Goal: Transaction & Acquisition: Obtain resource

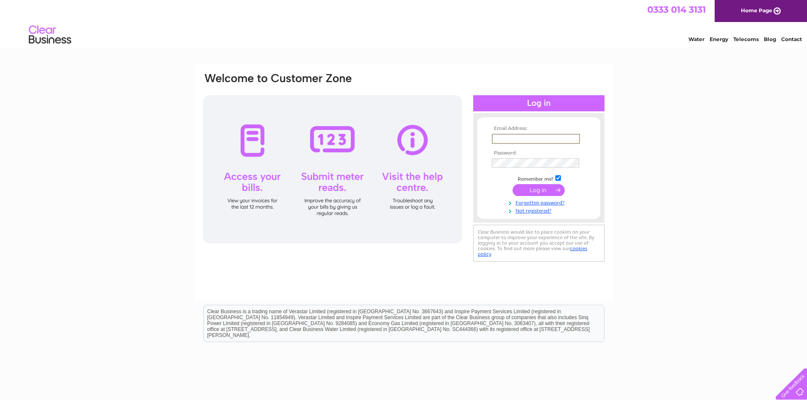
click at [519, 134] on input "text" at bounding box center [536, 139] width 88 height 10
type input "info@symposium.coffee"
click at [545, 186] on input "submit" at bounding box center [538, 189] width 52 height 12
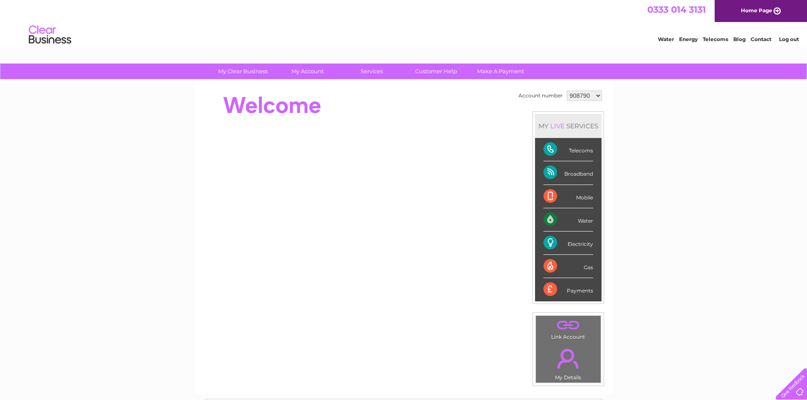
click at [712, 111] on div "My Clear Business Login Details My Details My Preferences Link Account My Accou…" at bounding box center [403, 302] width 807 height 476
click at [595, 94] on select "908790 944353 944360 944364 1103545 1124454 1144392 1145478" at bounding box center [584, 96] width 35 height 10
click at [567, 91] on select "908790 944353 944360 944364 1103545 1124454 1144392 1145478" at bounding box center [584, 96] width 35 height 10
click at [581, 102] on td "908790 944353 944360 944364 1103545 1124454 1144392 1145478" at bounding box center [583, 96] width 39 height 14
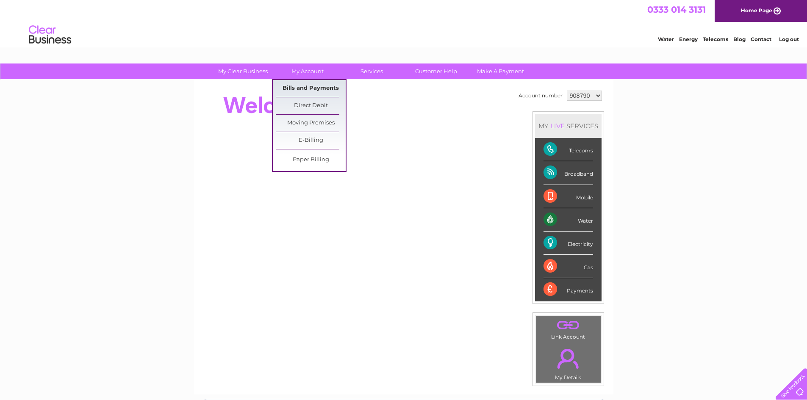
click at [296, 83] on link "Bills and Payments" at bounding box center [311, 88] width 70 height 17
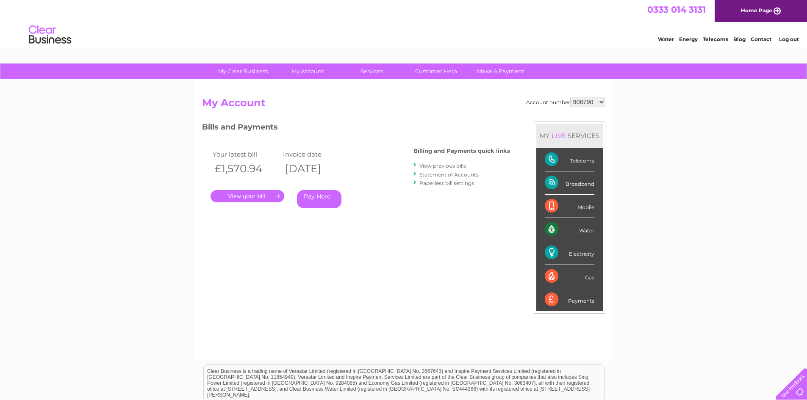
click at [258, 196] on link "." at bounding box center [247, 196] width 74 height 12
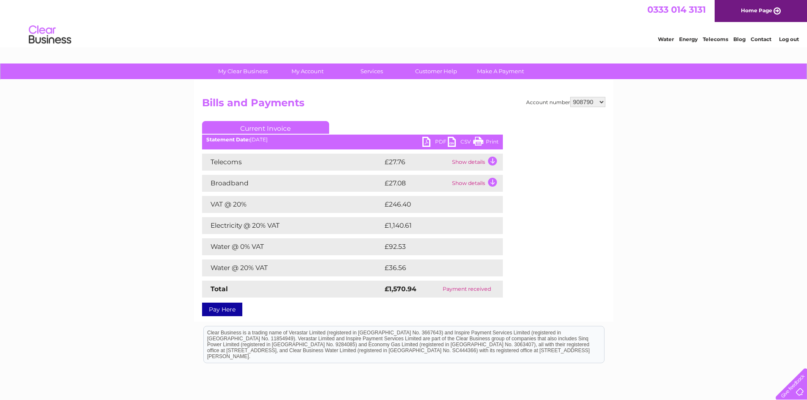
click at [436, 141] on link "PDF" at bounding box center [434, 143] width 25 height 12
click at [599, 98] on select "908790 944353 944360 944364 1103545 1124454 1144392 1145478" at bounding box center [587, 102] width 35 height 10
select select "944353"
click at [570, 97] on select "908790 944353 944360 944364 1103545 1124454 1144392 1145478" at bounding box center [587, 102] width 35 height 10
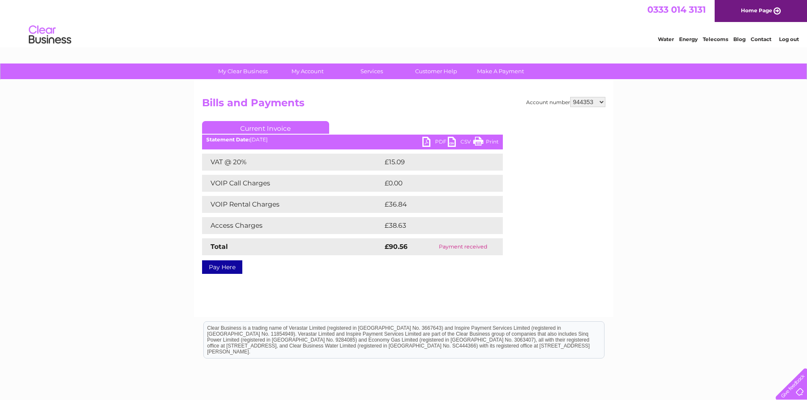
click at [439, 142] on link "PDF" at bounding box center [434, 143] width 25 height 12
click at [600, 100] on select "908790 944353 944360 944364 1103545 1124454 1144392 1145478" at bounding box center [587, 102] width 35 height 10
select select "944360"
click at [570, 97] on select "908790 944353 944360 944364 1103545 1124454 1144392 1145478" at bounding box center [587, 102] width 35 height 10
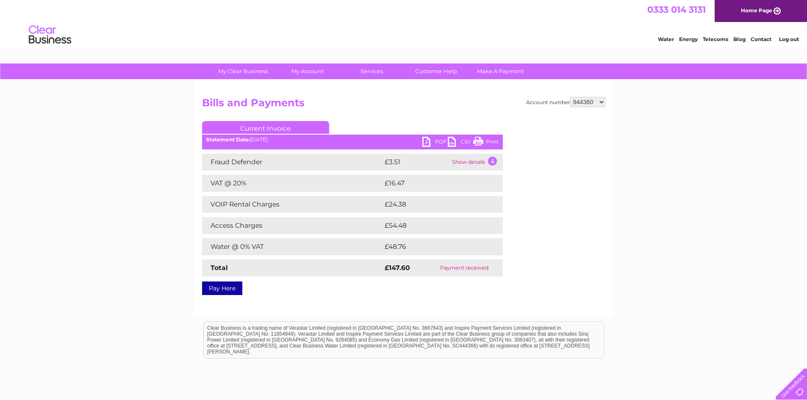
click at [432, 141] on link "PDF" at bounding box center [434, 143] width 25 height 12
click at [439, 144] on link "PDF" at bounding box center [434, 143] width 25 height 12
click at [598, 98] on select "908790 944353 944360 944364 1103545 1124454 1144392 1145478" at bounding box center [587, 102] width 35 height 10
select select "944364"
click at [570, 97] on select "908790 944353 944360 944364 1103545 1124454 1144392 1145478" at bounding box center [587, 102] width 35 height 10
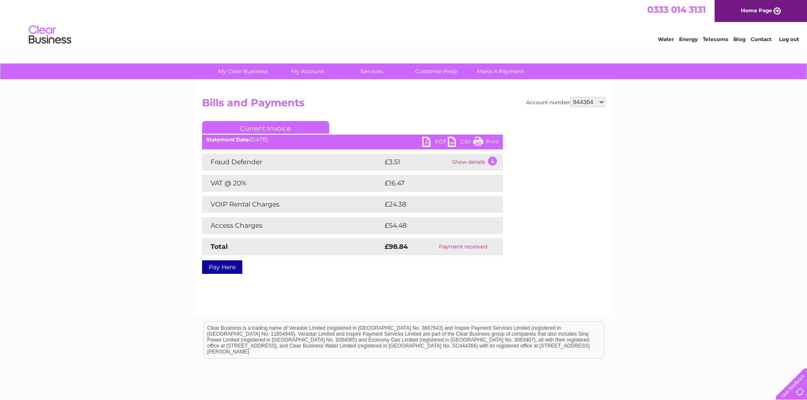
click at [435, 141] on link "PDF" at bounding box center [434, 143] width 25 height 12
click at [479, 22] on div "Water Energy Telecoms Blog Contact Log out" at bounding box center [403, 36] width 807 height 28
click at [601, 102] on select "908790 944353 944360 944364 1103545 1124454 1144392 1145478" at bounding box center [587, 102] width 35 height 10
select select "1103545"
click at [570, 97] on select "908790 944353 944360 944364 1103545 1124454 1144392 1145478" at bounding box center [587, 102] width 35 height 10
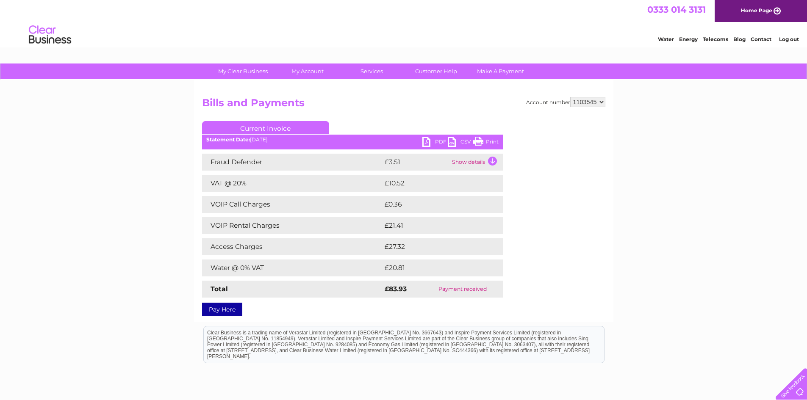
click at [438, 140] on link "PDF" at bounding box center [434, 143] width 25 height 12
click at [603, 103] on select "908790 944353 944360 944364 1103545 1124454 1144392 1145478" at bounding box center [587, 102] width 35 height 10
select select "1124454"
click at [570, 97] on select "908790 944353 944360 944364 1103545 1124454 1144392 1145478" at bounding box center [587, 102] width 35 height 10
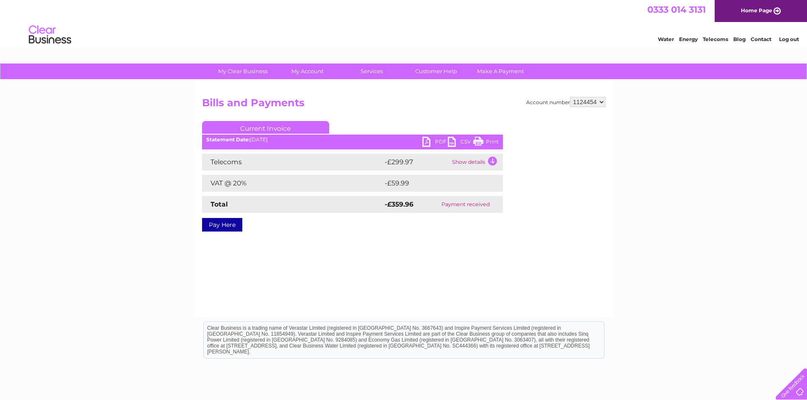
click at [438, 139] on link "PDF" at bounding box center [434, 143] width 25 height 12
click at [603, 99] on select "908790 944353 944360 944364 1103545 1124454 1144392 1145478" at bounding box center [587, 102] width 35 height 10
select select "1144392"
click at [570, 97] on select "908790 944353 944360 944364 1103545 1124454 1144392 1145478" at bounding box center [587, 102] width 35 height 10
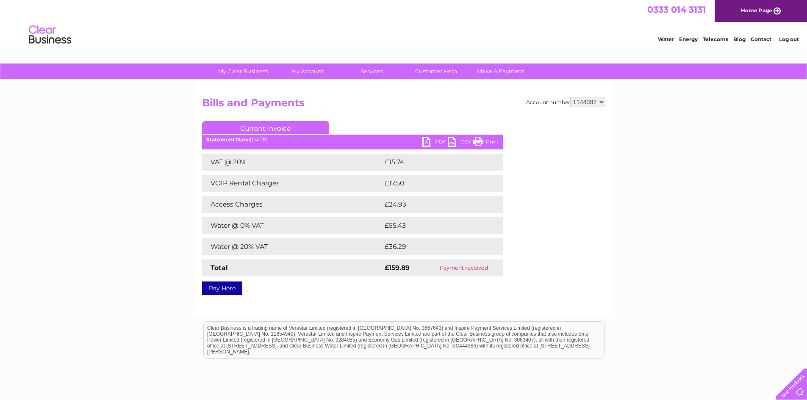
click at [437, 141] on link "PDF" at bounding box center [434, 143] width 25 height 12
click at [601, 98] on select "908790 944353 944360 944364 1103545 1124454 1144392 1145478" at bounding box center [587, 102] width 35 height 10
select select "1145478"
click at [570, 97] on select "908790 944353 944360 944364 1103545 1124454 1144392 1145478" at bounding box center [587, 102] width 35 height 10
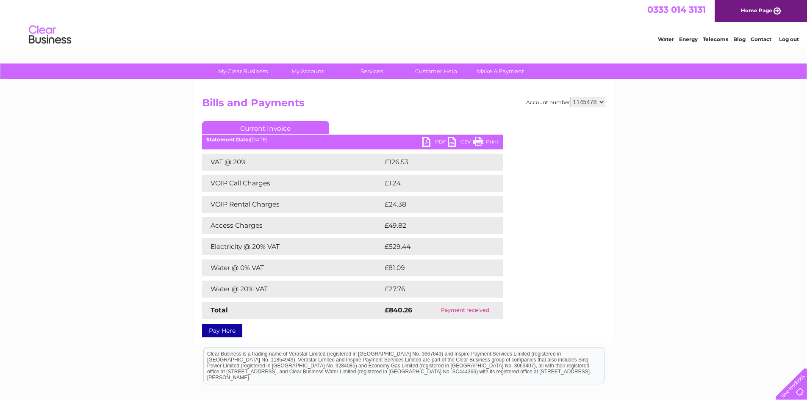
click at [437, 141] on link "PDF" at bounding box center [434, 143] width 25 height 12
click at [432, 144] on link "PDF" at bounding box center [434, 143] width 25 height 12
click at [598, 102] on select "908790 944353 944360 944364 1103545 1124454 1144392 1145478" at bounding box center [587, 102] width 35 height 10
select select "1144392"
click at [570, 97] on select "908790 944353 944360 944364 1103545 1124454 1144392 1145478" at bounding box center [587, 102] width 35 height 10
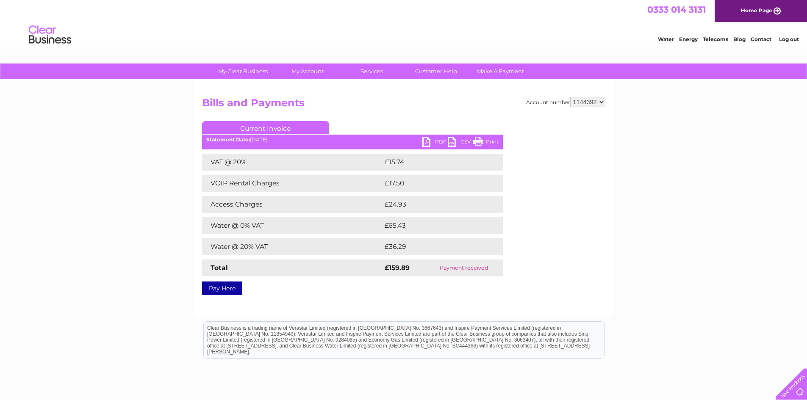
click at [440, 140] on link "PDF" at bounding box center [434, 143] width 25 height 12
click at [601, 100] on select "908790 944353 944360 944364 1103545 1124454 1144392 1145478" at bounding box center [587, 102] width 35 height 10
select select "1124454"
click at [570, 97] on select "908790 944353 944360 944364 1103545 1124454 1144392 1145478" at bounding box center [587, 102] width 35 height 10
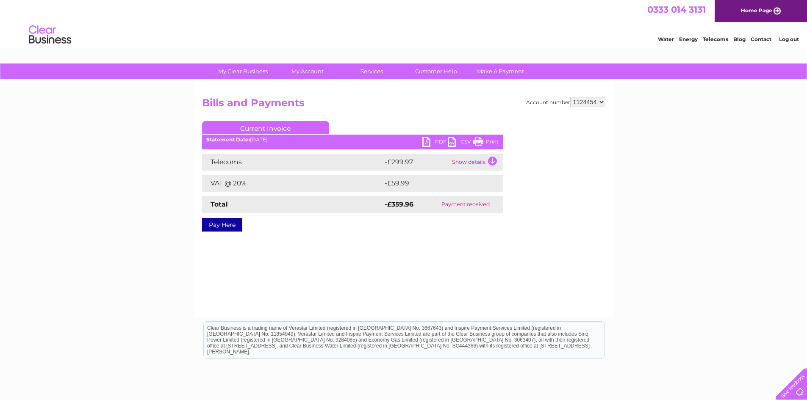
click at [433, 147] on link "PDF" at bounding box center [434, 143] width 25 height 12
drag, startPoint x: 433, startPoint y: 147, endPoint x: 446, endPoint y: 188, distance: 42.7
click at [446, 188] on div "Current Invoice PDF CSV Print Statement Date: 11/01/2023" at bounding box center [352, 174] width 301 height 107
click at [601, 94] on div "Account number 908790 944353 944360 944364 1103545 1124454 1144392 1145478 Bill…" at bounding box center [403, 198] width 419 height 237
click at [601, 98] on select "908790 944353 944360 944364 1103545 1124454 1144392 1145478" at bounding box center [587, 102] width 35 height 10
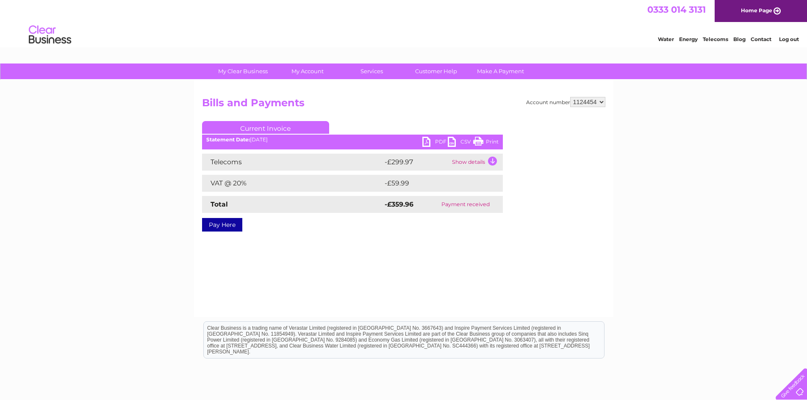
select select "1103545"
click at [570, 97] on select "908790 944353 944360 944364 1103545 1124454 1144392 1145478" at bounding box center [587, 102] width 35 height 10
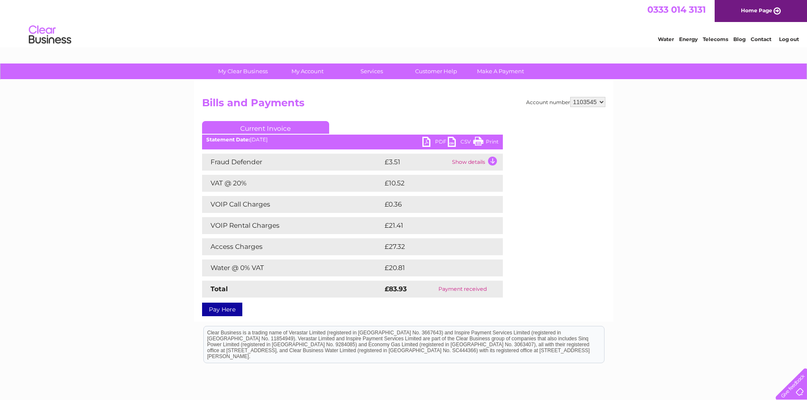
click at [437, 141] on link "PDF" at bounding box center [434, 143] width 25 height 12
click at [791, 39] on link "Log out" at bounding box center [789, 39] width 20 height 6
